Goal: Communication & Community: Ask a question

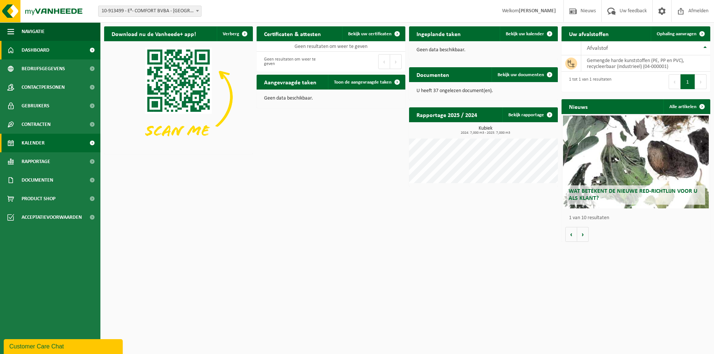
click at [39, 144] on span "Kalender" at bounding box center [33, 143] width 23 height 19
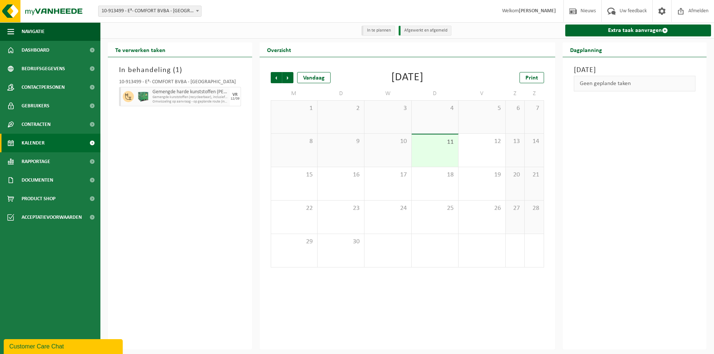
click at [43, 347] on div "Customer Care Chat" at bounding box center [63, 346] width 108 height 9
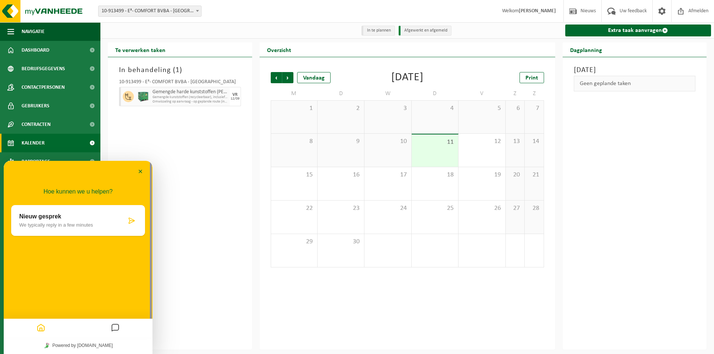
click at [72, 219] on p "Nieuw gesprek" at bounding box center [72, 216] width 107 height 7
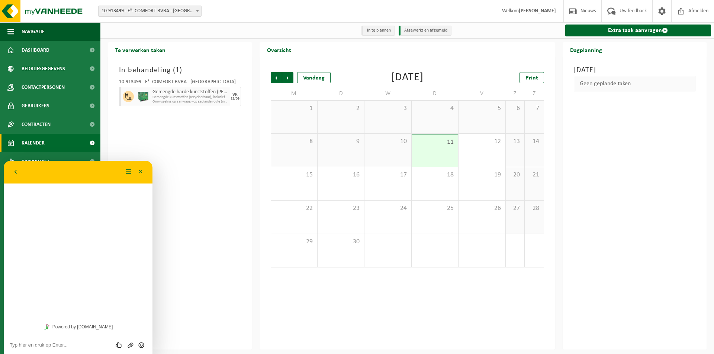
click at [54, 342] on div "Beoordeel deze chat Upload bestand Emoji invoeren" at bounding box center [78, 345] width 137 height 7
click at [56, 344] on textarea at bounding box center [78, 345] width 137 height 6
click at [68, 345] on textarea at bounding box center [78, 345] width 137 height 6
click at [44, 345] on textarea at bounding box center [78, 345] width 137 height 6
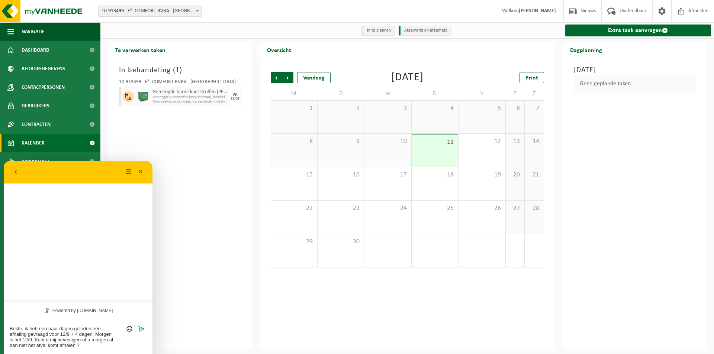
click at [97, 337] on textarea "Beste, ik heb een paar dagen geleden een afhaling gevraagd voor 12/9 + 4 dagen.…" at bounding box center [78, 337] width 137 height 22
type textarea "Beste, ik heb een paar dagen geleden een afhaling gevraagd voor 12/9 + 4 dagen.…"
click at [138, 325] on icon "Verzenden" at bounding box center [141, 323] width 7 height 7
